Goal: Task Accomplishment & Management: Manage account settings

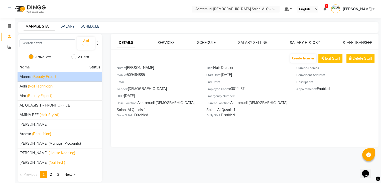
click at [66, 74] on div "Abeera (Beauty Expert)" at bounding box center [60, 76] width 81 height 5
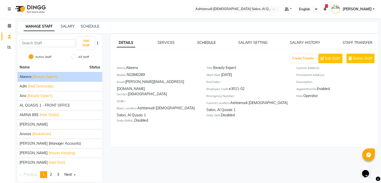
click at [206, 43] on link "SCHEDULE" at bounding box center [206, 42] width 19 height 5
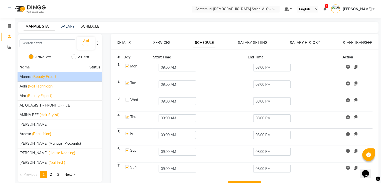
click at [92, 26] on link "SCHEDULE" at bounding box center [90, 26] width 19 height 5
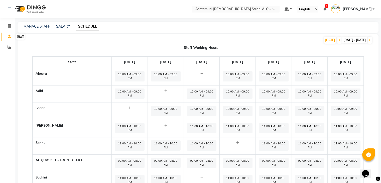
click at [9, 37] on icon at bounding box center [9, 37] width 3 height 4
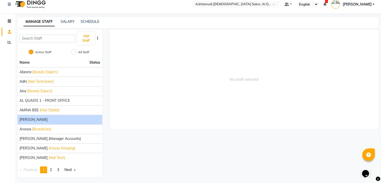
scroll to position [6, 0]
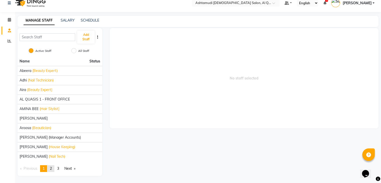
click at [54, 169] on link "page 2" at bounding box center [50, 168] width 7 height 7
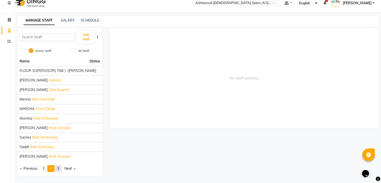
click at [61, 169] on link "page 3" at bounding box center [58, 168] width 7 height 7
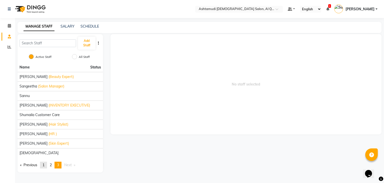
click at [45, 164] on span "1" at bounding box center [44, 164] width 2 height 5
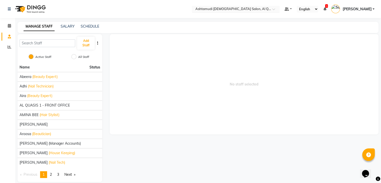
click at [264, 7] on input "text" at bounding box center [230, 9] width 73 height 5
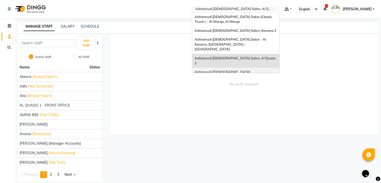
click at [262, 68] on div "Ashtamudi [DEMOGRAPHIC_DATA] [GEOGRAPHIC_DATA], [GEOGRAPHIC_DATA]" at bounding box center [235, 75] width 87 height 14
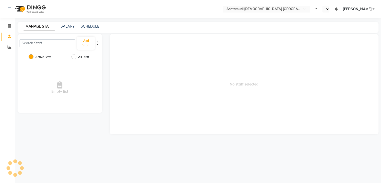
select select "en"
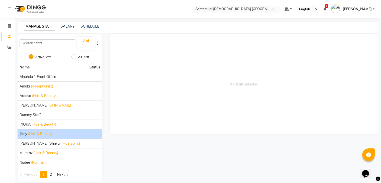
click at [72, 133] on div "Jilmy (Hair & Beauty)" at bounding box center [60, 133] width 81 height 5
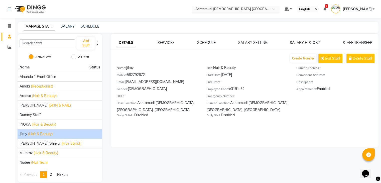
click at [264, 10] on input "text" at bounding box center [230, 9] width 73 height 5
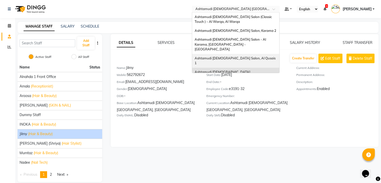
click at [255, 54] on div "Ashtamudi [DEMOGRAPHIC_DATA] Salon, Al Qusais 1" at bounding box center [235, 61] width 87 height 14
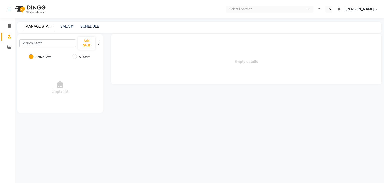
select select "en"
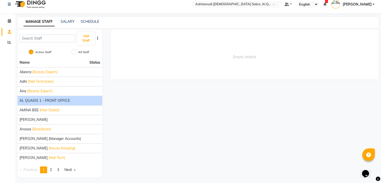
scroll to position [6, 0]
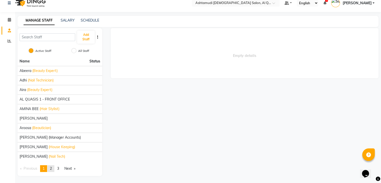
click at [50, 168] on link "page 2" at bounding box center [50, 168] width 7 height 7
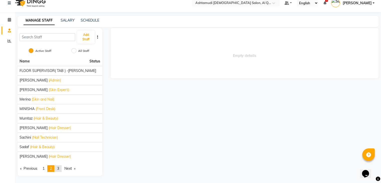
click at [60, 167] on link "page 3" at bounding box center [58, 168] width 7 height 7
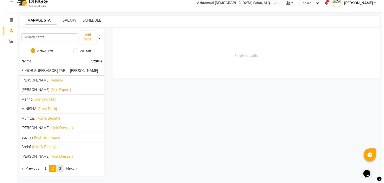
scroll to position [0, 0]
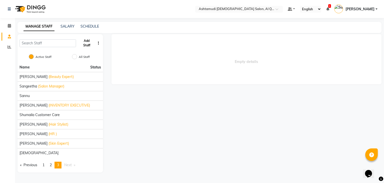
click at [84, 40] on button "Add Staff" at bounding box center [87, 43] width 18 height 13
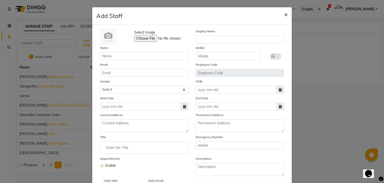
click at [284, 15] on span "×" at bounding box center [286, 15] width 4 height 8
checkbox input "false"
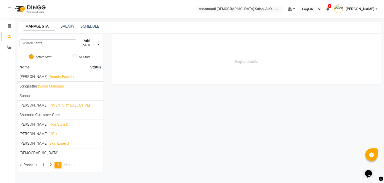
click at [82, 42] on button "Add Staff" at bounding box center [87, 43] width 18 height 13
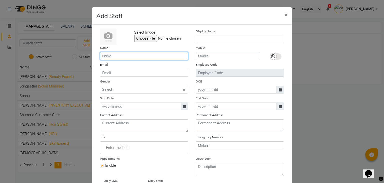
click at [131, 56] on input "text" at bounding box center [144, 56] width 88 height 8
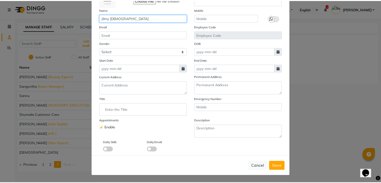
scroll to position [40, 0]
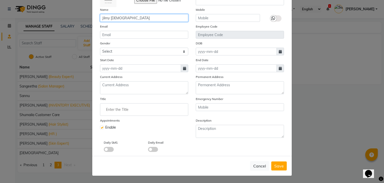
type input "Jilmy [DEMOGRAPHIC_DATA]"
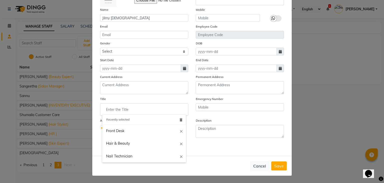
click at [120, 105] on input "Enter the Title" at bounding box center [144, 109] width 84 height 10
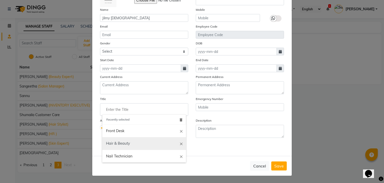
click at [130, 145] on link "Hair & Beauty" at bounding box center [144, 143] width 84 height 13
type input "Hair & Beauty"
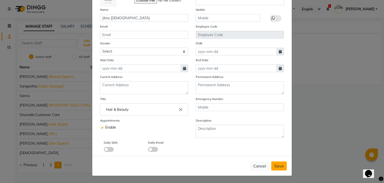
click at [278, 165] on span "Save" at bounding box center [279, 165] width 10 height 5
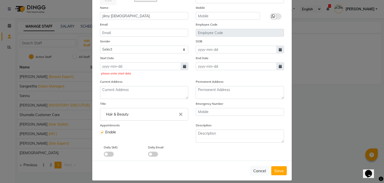
click at [183, 68] on icon at bounding box center [184, 67] width 3 height 4
select select "9"
select select "2025"
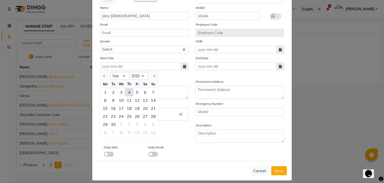
click at [334, 107] on ngb-modal-window "Add Staff × Select Image Display Name Name Jilmy Vishnu Mobile Email Employee C…" at bounding box center [192, 91] width 384 height 183
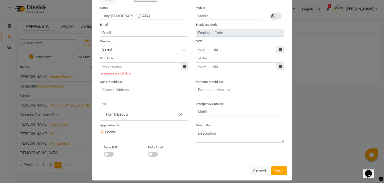
click at [181, 65] on span at bounding box center [185, 66] width 8 height 8
select select "9"
select select "2025"
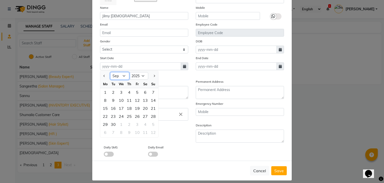
click at [115, 78] on select "Jan Feb Mar Apr May Jun Jul Aug Sep Oct Nov Dec" at bounding box center [119, 76] width 19 height 8
select select "6"
click at [110, 73] on select "Jan Feb Mar Apr May Jun Jul Aug Sep Oct Nov Dec" at bounding box center [119, 76] width 19 height 8
click at [135, 125] on div "27" at bounding box center [137, 124] width 8 height 8
type input "[DATE]"
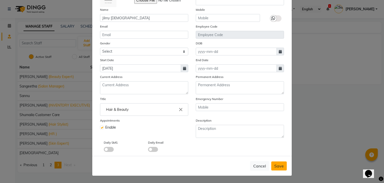
click at [278, 166] on span "Save" at bounding box center [279, 165] width 10 height 5
checkbox input "false"
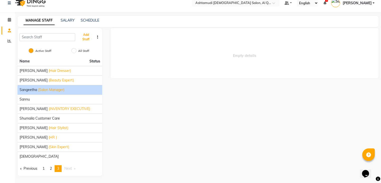
scroll to position [0, 0]
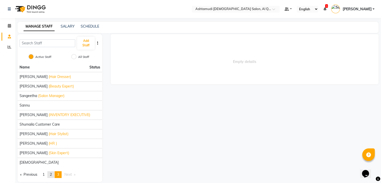
click at [51, 172] on span "2" at bounding box center [51, 174] width 2 height 5
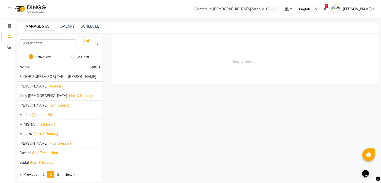
drag, startPoint x: 73, startPoint y: 95, endPoint x: 246, endPoint y: 131, distance: 177.0
click at [246, 131] on div "Empty details" at bounding box center [244, 108] width 276 height 148
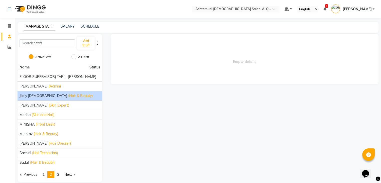
click at [76, 96] on div "Jilmy Vishnu (Hair & Beauty)" at bounding box center [60, 95] width 81 height 5
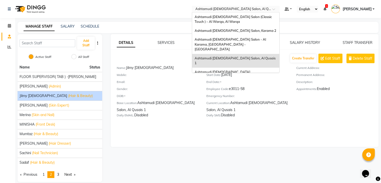
click at [267, 10] on input "text" at bounding box center [230, 9] width 73 height 5
click at [264, 70] on span "Ashtamudi Ladies Salon Sahara Center, Dubai" at bounding box center [230, 74] width 72 height 9
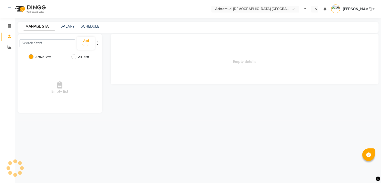
select select "en"
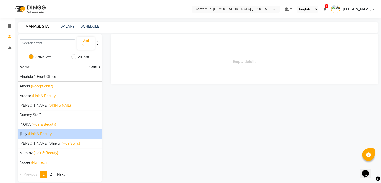
click at [45, 132] on span "(Hair & Beauty)" at bounding box center [40, 133] width 25 height 5
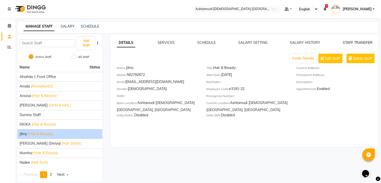
click at [356, 42] on link "STAFF TRANSFER" at bounding box center [357, 42] width 30 height 5
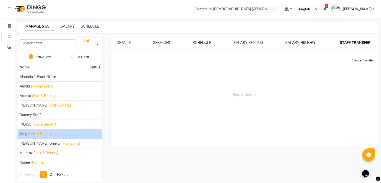
click at [362, 61] on button "Create Transfer" at bounding box center [362, 60] width 26 height 9
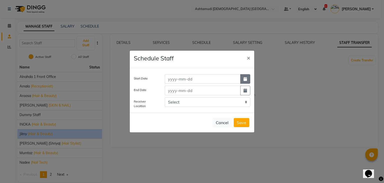
click at [246, 81] on button "button" at bounding box center [245, 79] width 10 height 10
select select "9"
select select "2025"
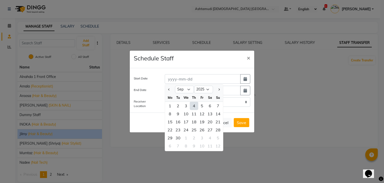
click at [192, 107] on div "4" at bounding box center [194, 106] width 8 height 8
type input "04-09-2025"
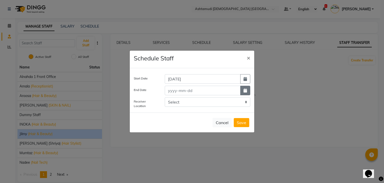
click at [249, 89] on button "button" at bounding box center [245, 91] width 10 height 10
select select "9"
select select "2025"
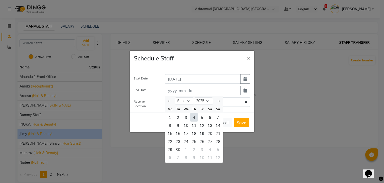
click at [193, 115] on div "4" at bounding box center [194, 117] width 8 height 8
type input "04-09-2025"
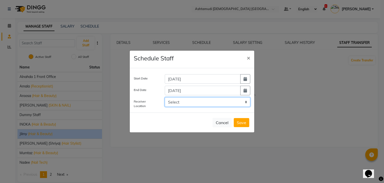
click at [194, 105] on select "Select Ashtamudi Ladies Salon (Classic Touch ) – Al Warqa, Al Warqa Ashtamudi L…" at bounding box center [208, 102] width 86 height 10
select select "3011"
click at [165, 97] on select "Select Ashtamudi Ladies Salon (Classic Touch ) – Al Warqa, Al Warqa Ashtamudi L…" at bounding box center [208, 102] width 86 height 10
click at [243, 122] on button "Save" at bounding box center [242, 122] width 16 height 9
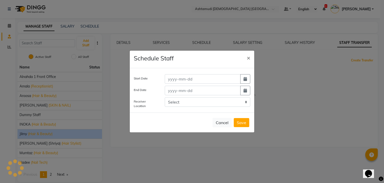
select select
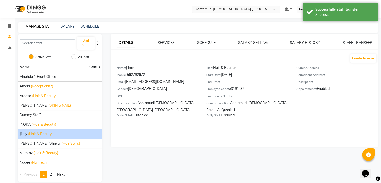
click at [234, 7] on input "text" at bounding box center [230, 9] width 73 height 5
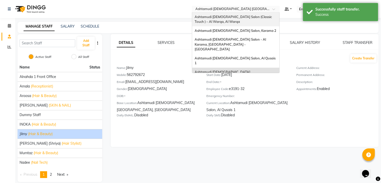
click at [234, 17] on span "Ashtamudi [DEMOGRAPHIC_DATA] Salon (Classic Touch ) – Al Warqa, Al Warqa" at bounding box center [233, 19] width 78 height 9
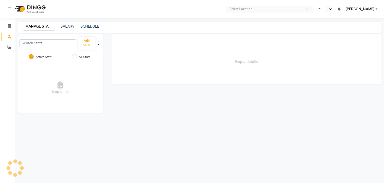
select select "en"
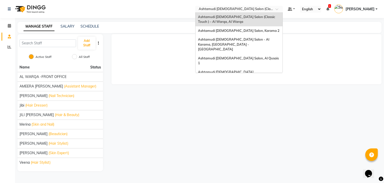
click at [251, 9] on input "text" at bounding box center [234, 9] width 73 height 5
click at [255, 56] on span "Ashtamudi [DEMOGRAPHIC_DATA] Salon, Al Qusais 1" at bounding box center [239, 60] width 82 height 9
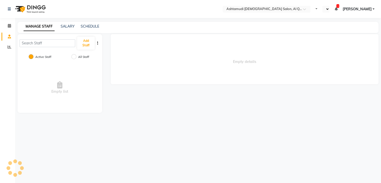
select select "en"
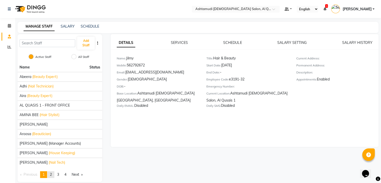
click at [54, 174] on link "page 2" at bounding box center [50, 174] width 7 height 7
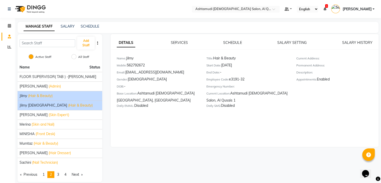
click at [68, 105] on span "(Hair & Beauty)" at bounding box center [80, 105] width 25 height 5
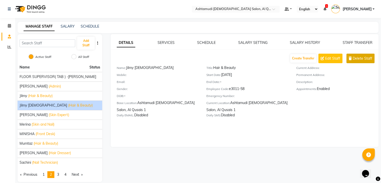
click at [361, 58] on span "Delete Staff" at bounding box center [362, 58] width 20 height 5
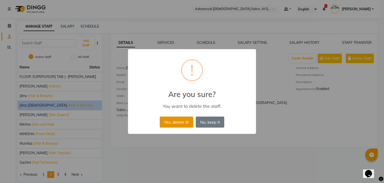
click at [176, 122] on button "Yes, delete it!" at bounding box center [177, 121] width 34 height 11
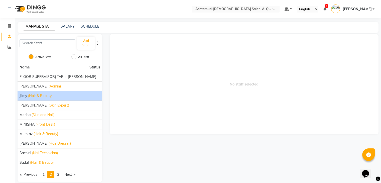
click at [58, 94] on div "Jilmy (Hair & Beauty)" at bounding box center [60, 95] width 81 height 5
